Goal: Information Seeking & Learning: Compare options

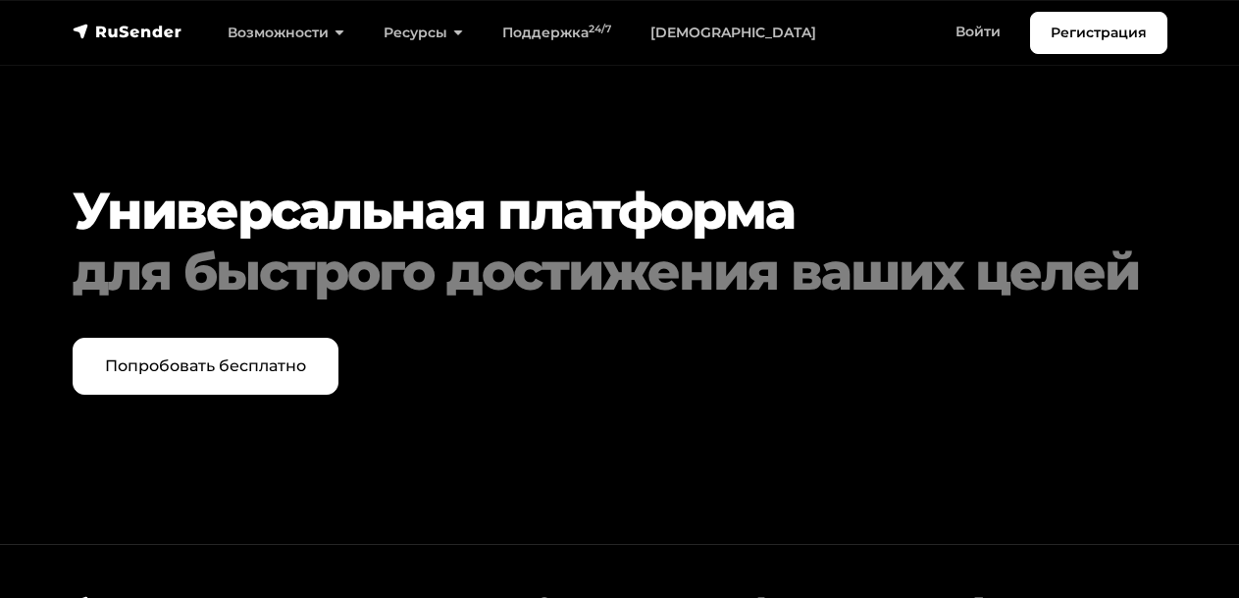
scroll to position [9656, 0]
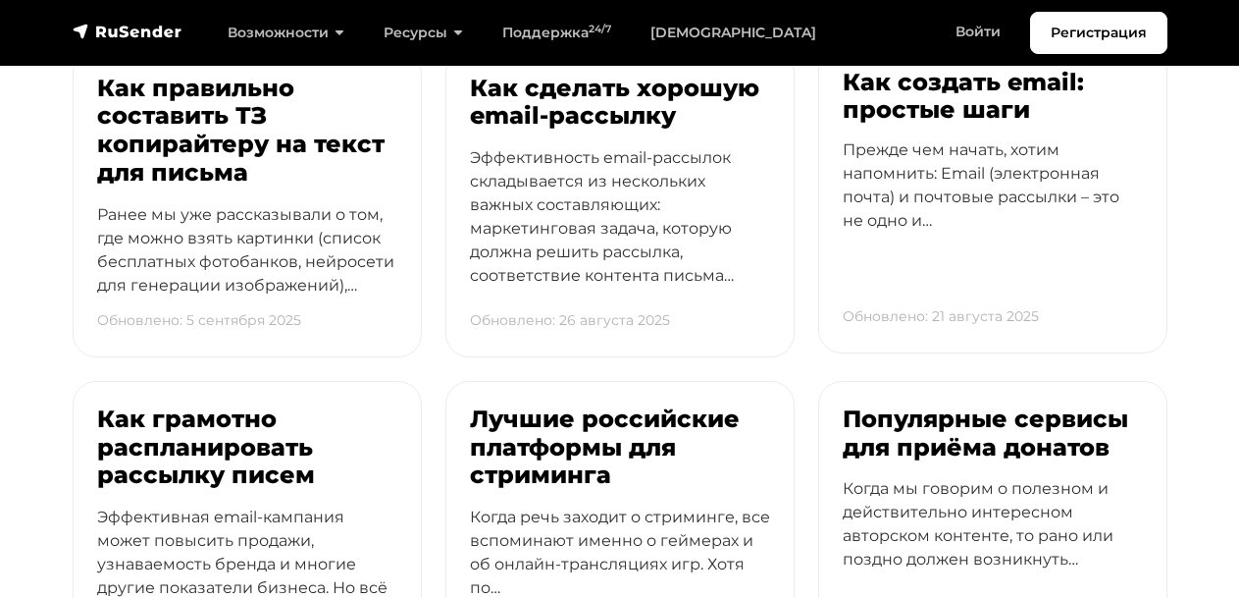
scroll to position [880, 0]
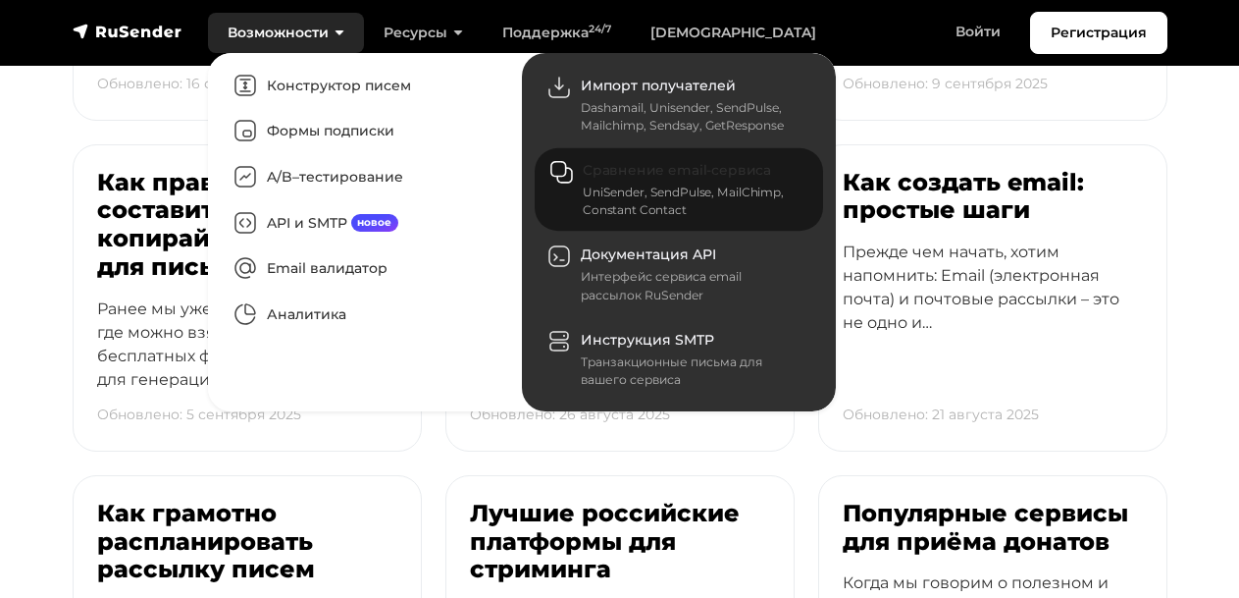
click at [585, 168] on span "Сравнение email-сервиса" at bounding box center [677, 171] width 188 height 18
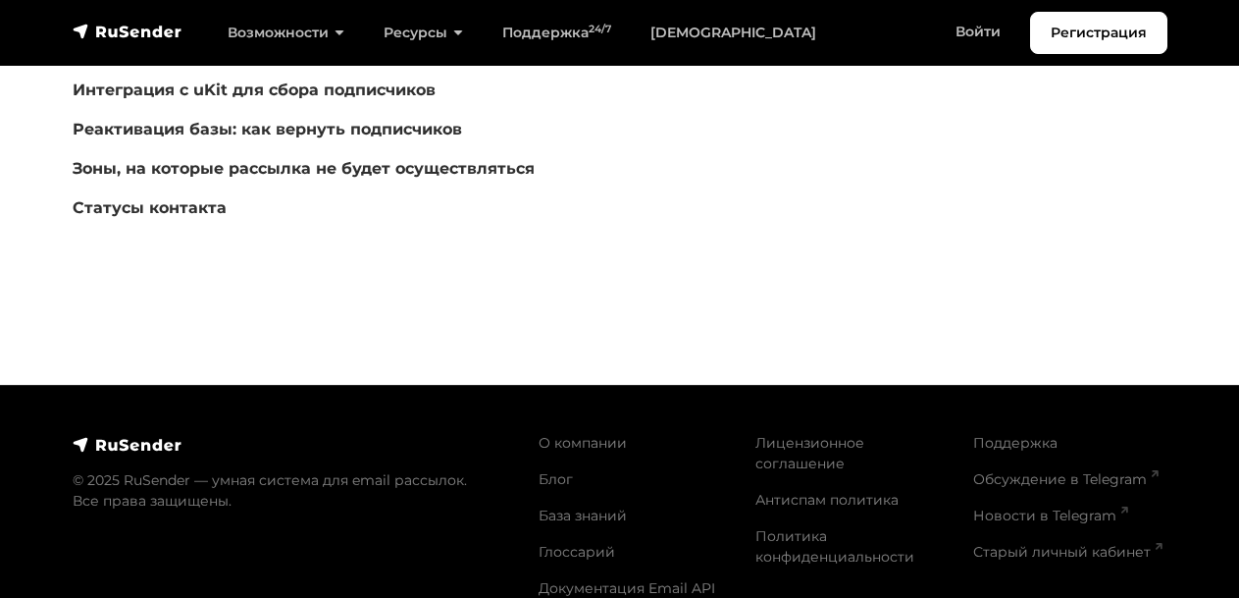
scroll to position [708, 0]
